Goal: Check status: Check status

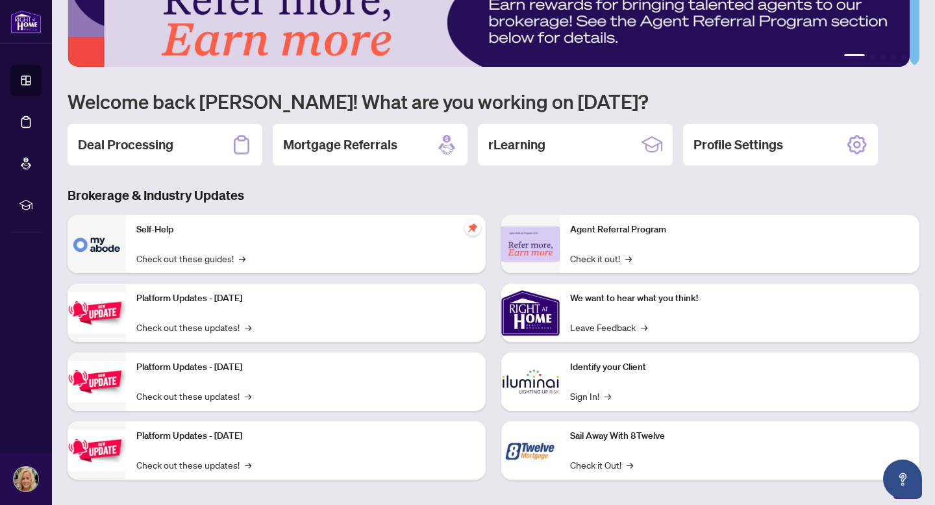
scroll to position [49, 0]
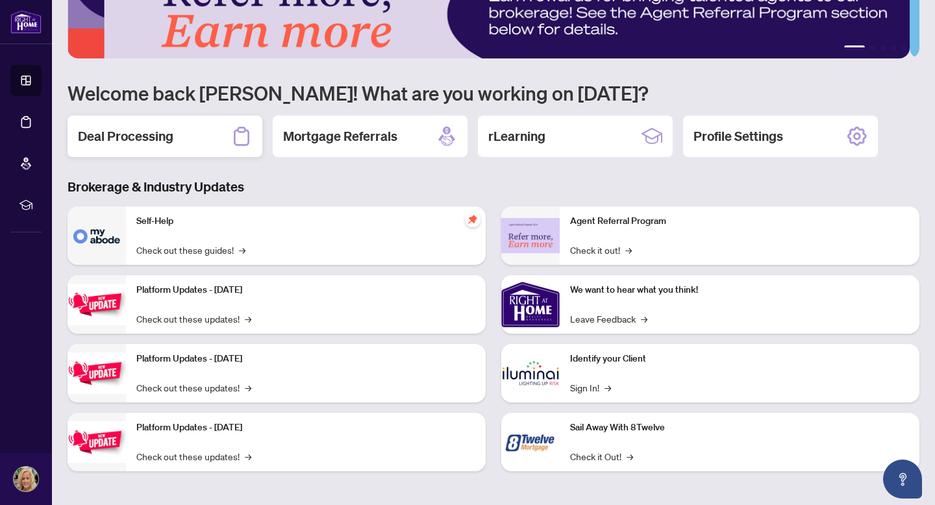
click at [224, 125] on div "Deal Processing" at bounding box center [165, 137] width 195 height 42
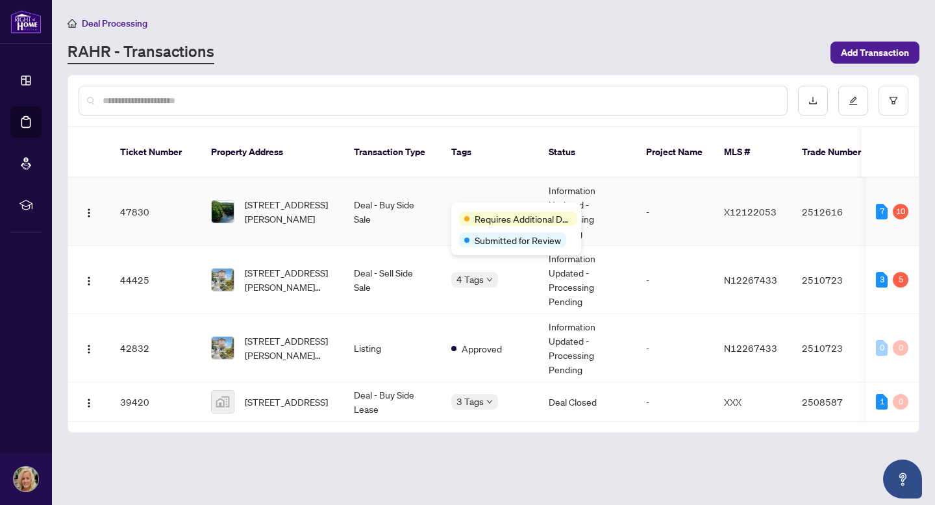
click at [487, 206] on div "Requires Additional Docs Submitted for Review" at bounding box center [516, 229] width 130 height 53
click at [496, 218] on span "Requires Additional Docs" at bounding box center [523, 219] width 97 height 14
click at [406, 205] on td "Deal - Buy Side Sale" at bounding box center [391, 212] width 97 height 68
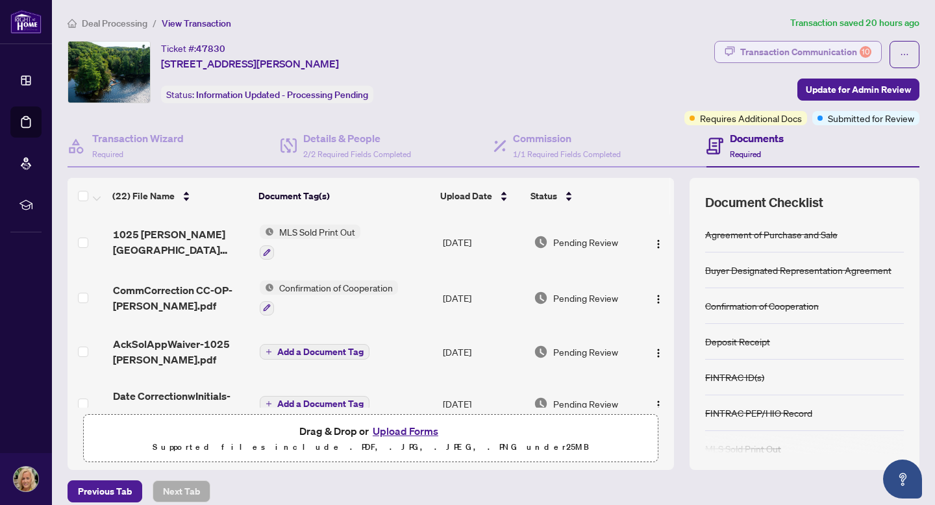
click at [821, 58] on div "Transaction Communication 10" at bounding box center [805, 52] width 131 height 21
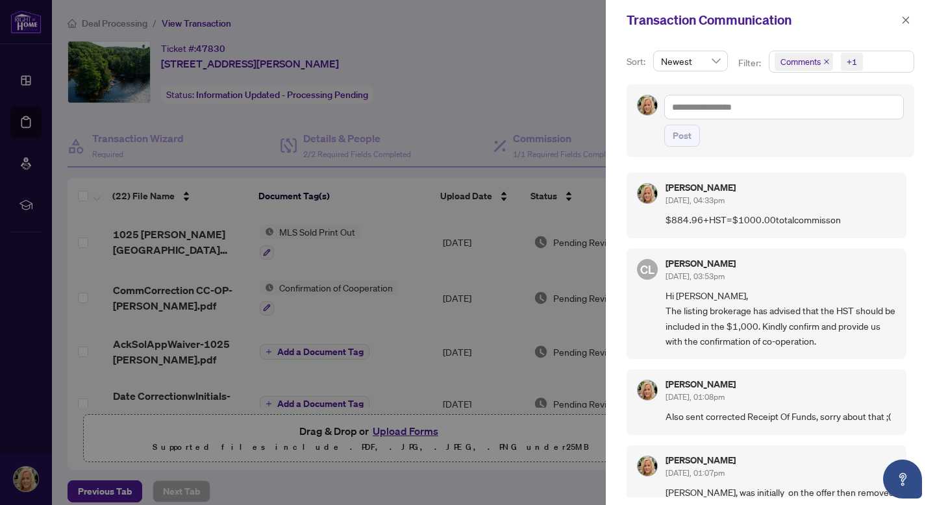
scroll to position [3, 0]
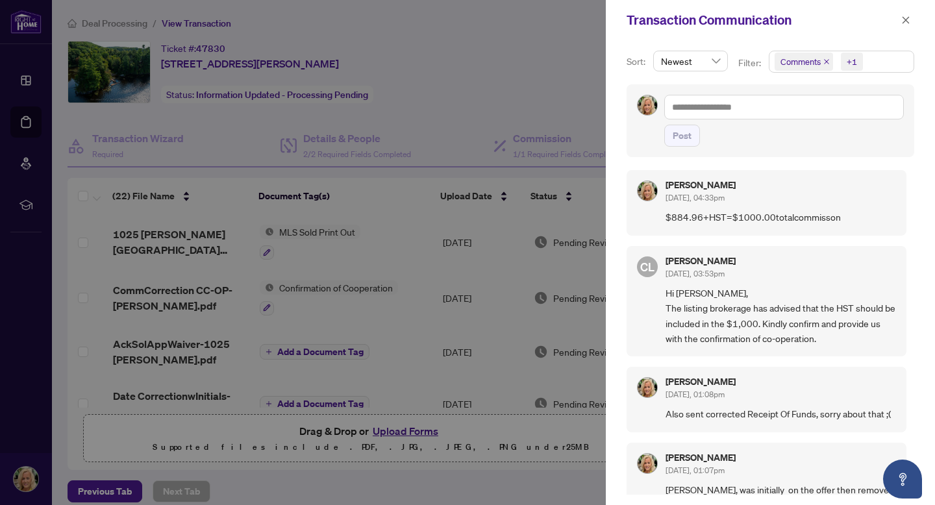
click at [554, 100] on div at bounding box center [467, 252] width 935 height 505
click at [553, 58] on div at bounding box center [467, 252] width 935 height 505
click at [906, 19] on icon "close" at bounding box center [906, 19] width 7 height 7
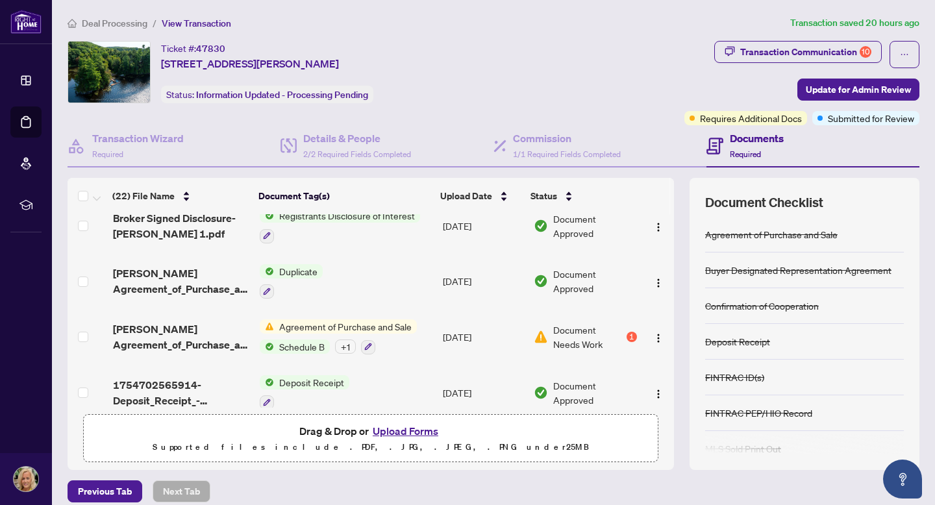
scroll to position [1002, 0]
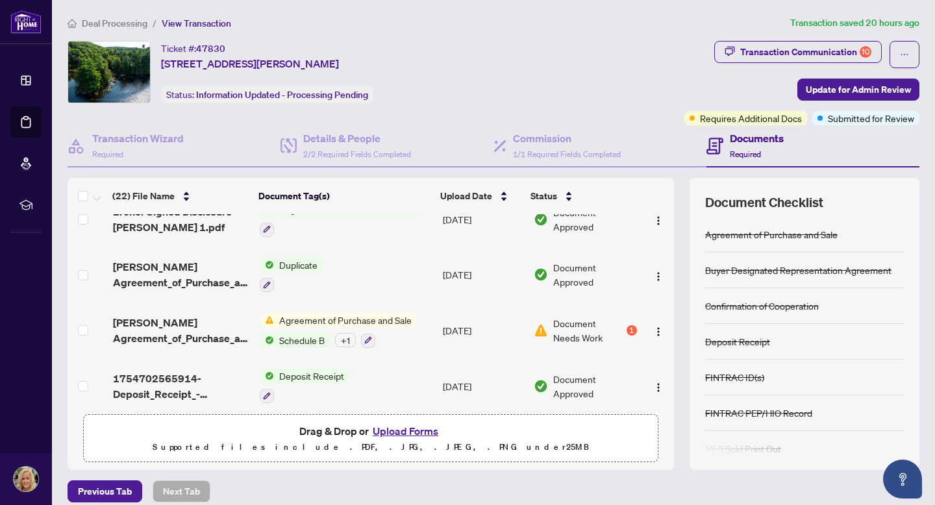
click at [501, 33] on div "Deal Processing / View Transaction Transaction saved 20 hours ago Ticket #: 478…" at bounding box center [493, 282] width 862 height 532
